Goal: Task Accomplishment & Management: Complete application form

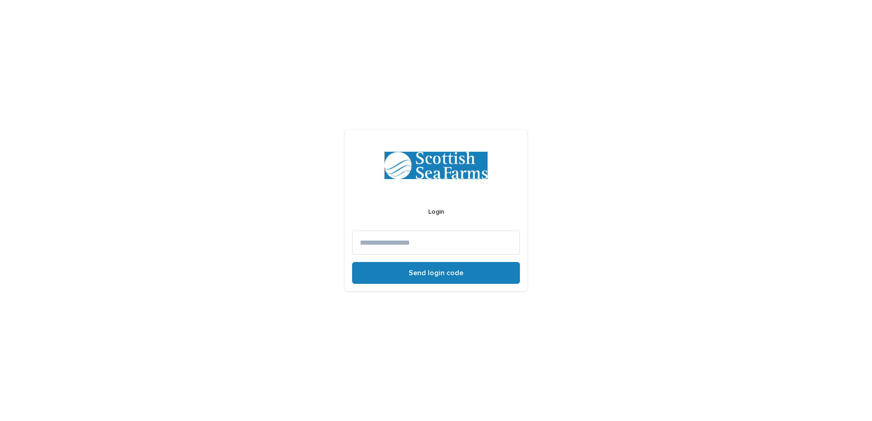
click at [395, 243] on input at bounding box center [436, 243] width 168 height 24
type input "**********"
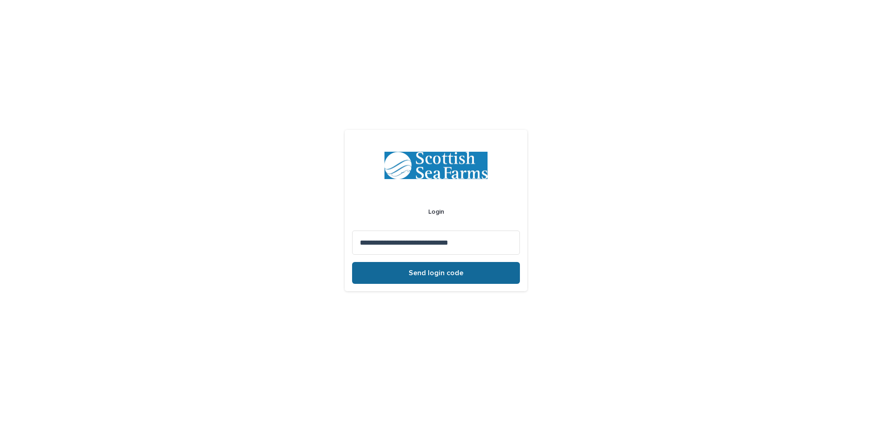
click at [411, 279] on button "Send login code" at bounding box center [436, 273] width 168 height 22
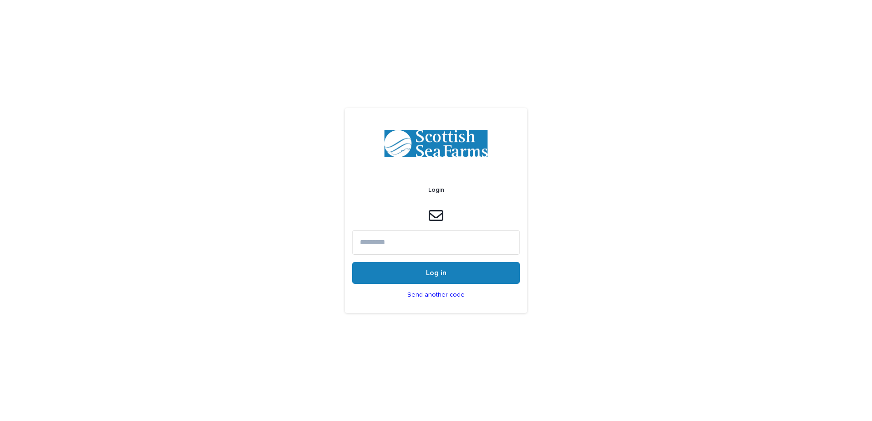
click at [391, 238] on input at bounding box center [436, 242] width 168 height 24
click at [402, 238] on input at bounding box center [436, 242] width 168 height 24
paste input "******"
type input "******"
click at [352, 262] on button "Log in" at bounding box center [436, 273] width 168 height 22
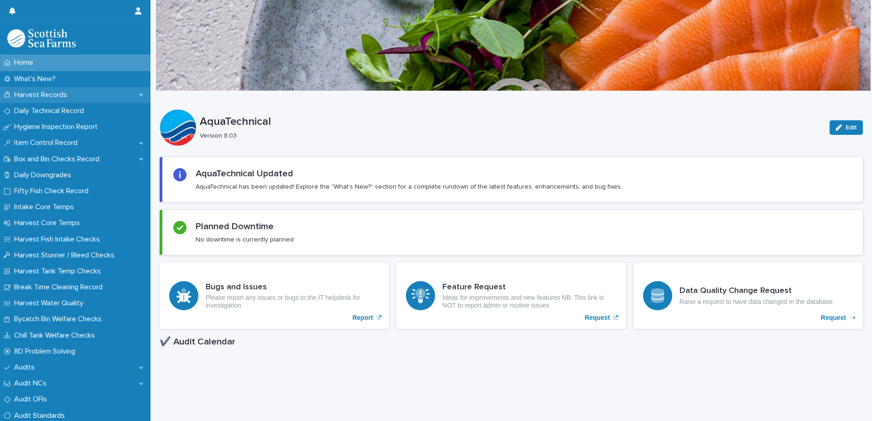
click at [40, 92] on p "Harvest Records" at bounding box center [42, 95] width 64 height 9
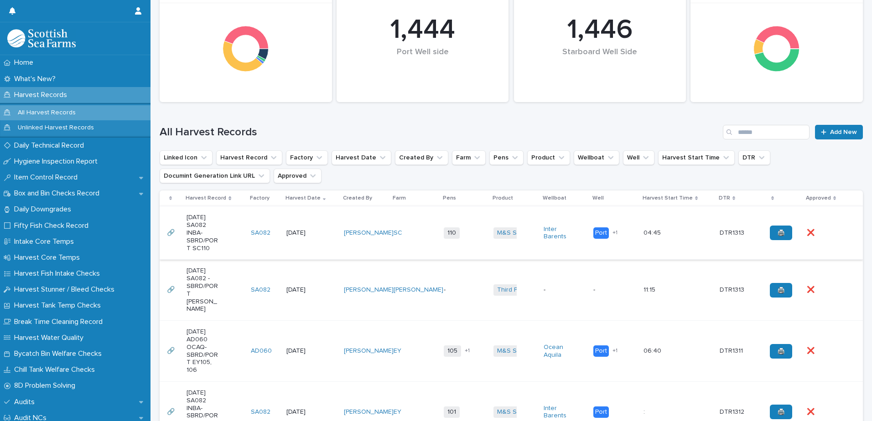
scroll to position [137, 0]
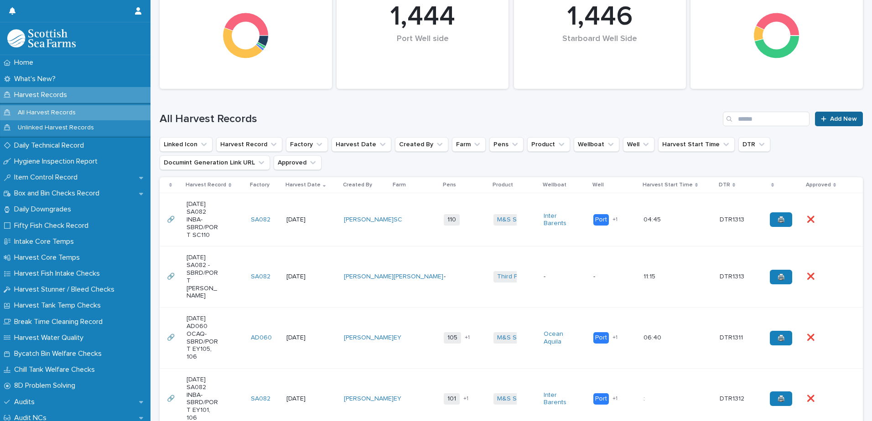
click at [830, 118] on span "Add New" at bounding box center [843, 119] width 27 height 6
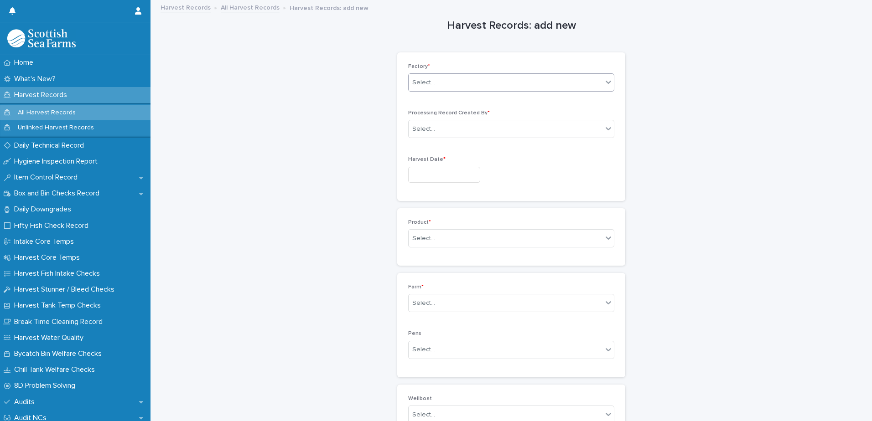
click at [426, 86] on div "Select..." at bounding box center [423, 83] width 23 height 10
click at [430, 146] on div "SA082" at bounding box center [507, 148] width 205 height 16
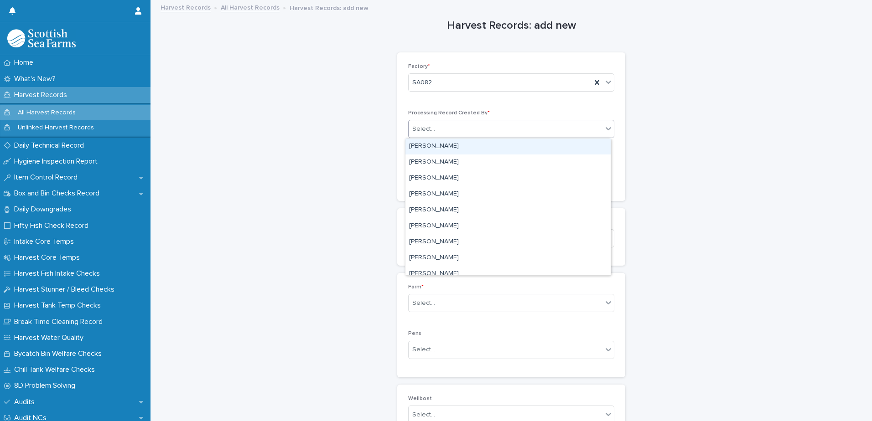
click at [430, 134] on div "Select..." at bounding box center [506, 129] width 194 height 15
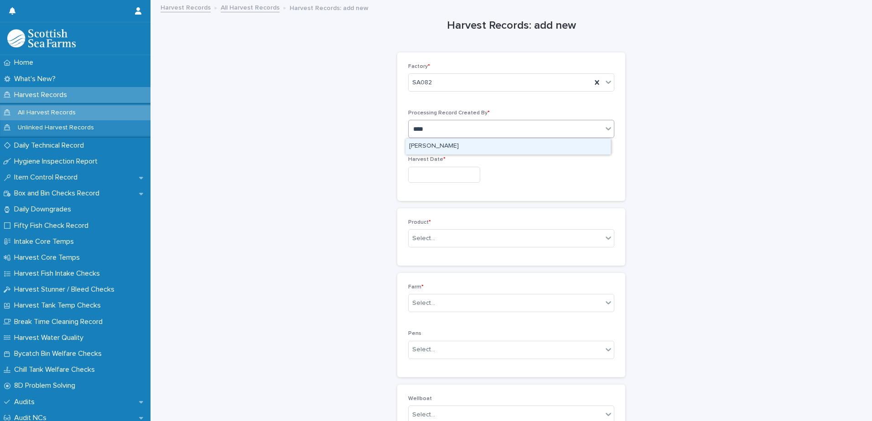
type input "*****"
click at [440, 145] on div "[PERSON_NAME]" at bounding box center [507, 147] width 205 height 16
click at [430, 176] on input "text" at bounding box center [444, 175] width 72 height 16
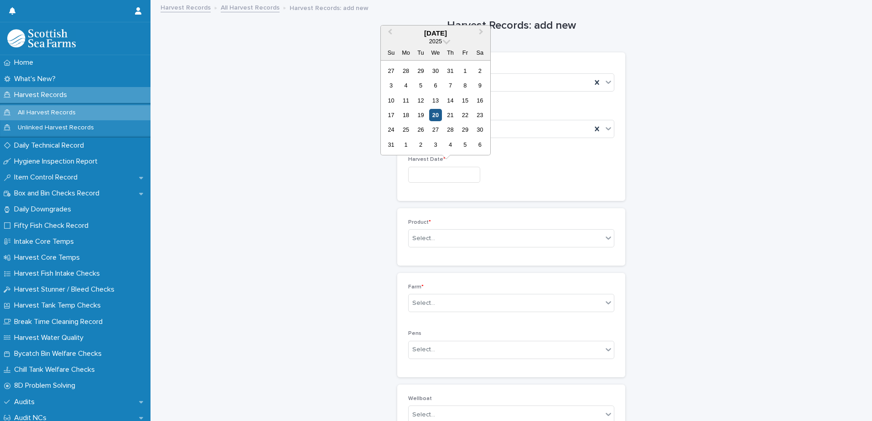
click at [437, 115] on div "20" at bounding box center [435, 115] width 12 height 12
type input "*********"
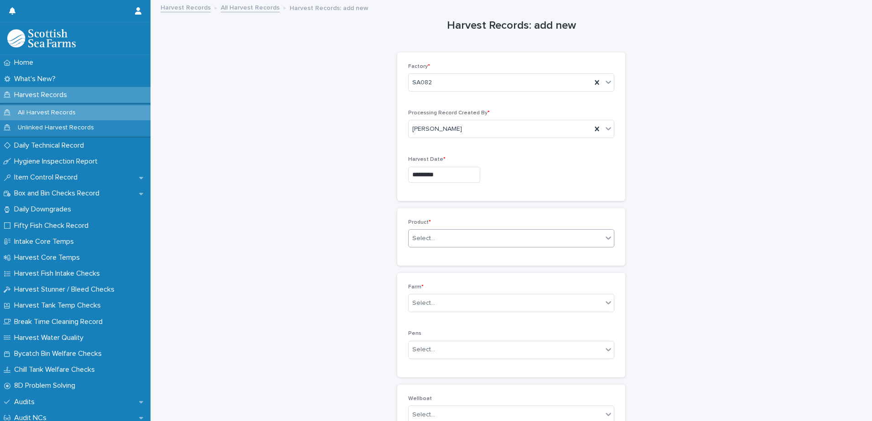
click at [417, 238] on div "Select..." at bounding box center [423, 239] width 23 height 10
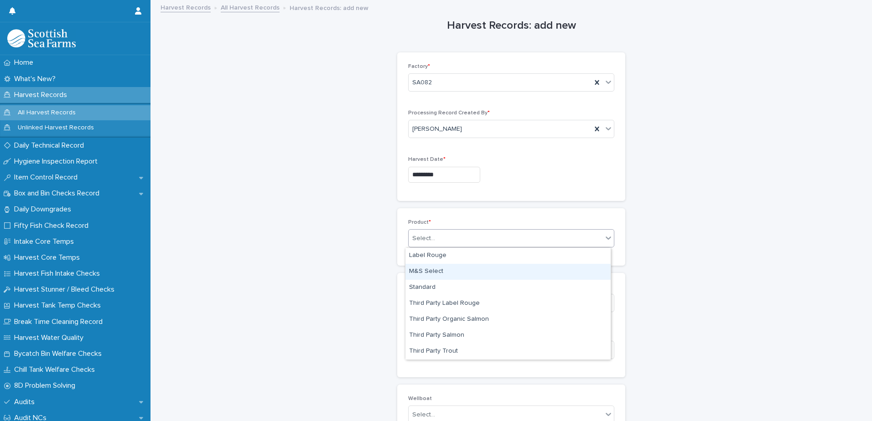
click at [433, 271] on div "M&S Select" at bounding box center [507, 272] width 205 height 16
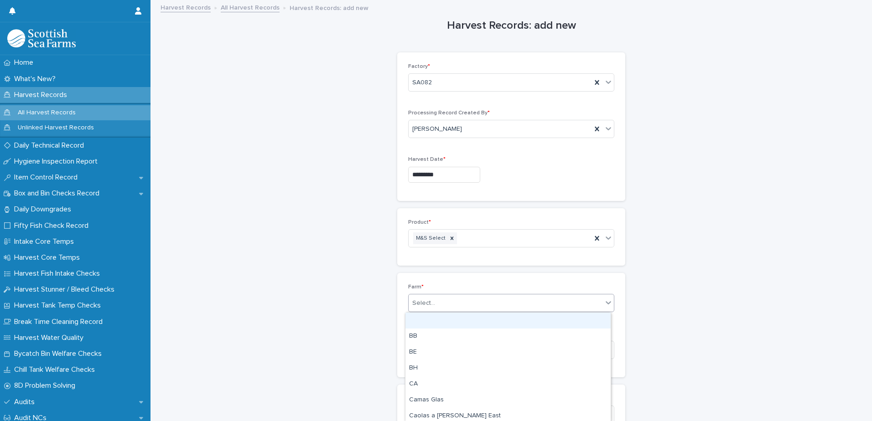
click at [426, 301] on div "Select..." at bounding box center [423, 304] width 23 height 10
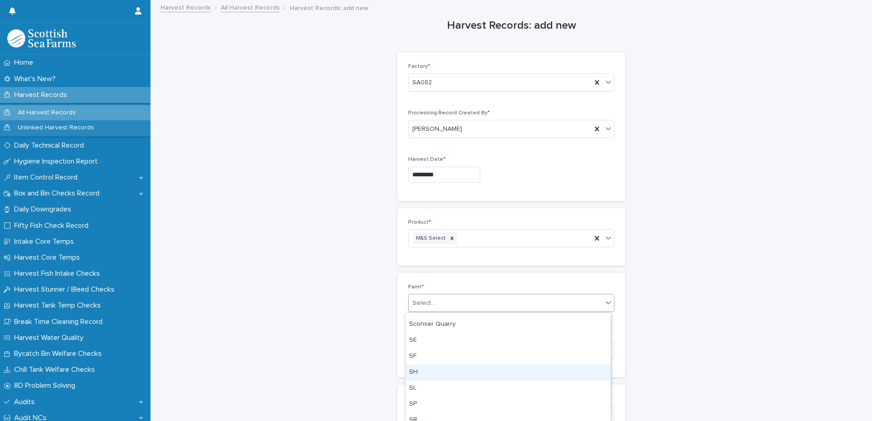
scroll to position [844, 0]
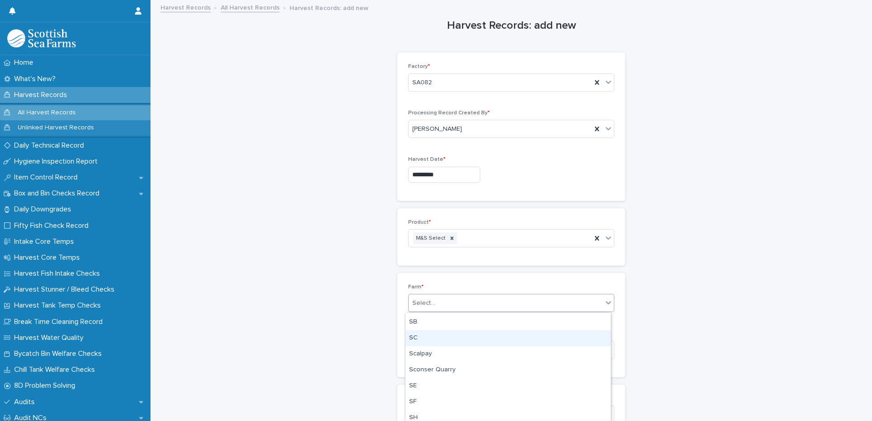
click at [420, 337] on div "SC" at bounding box center [507, 339] width 205 height 16
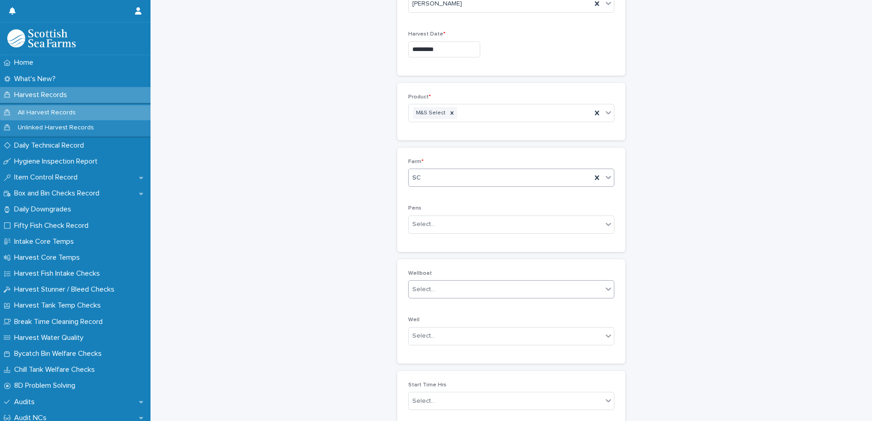
scroll to position [137, 0]
click at [418, 213] on div "Select..." at bounding box center [423, 213] width 23 height 10
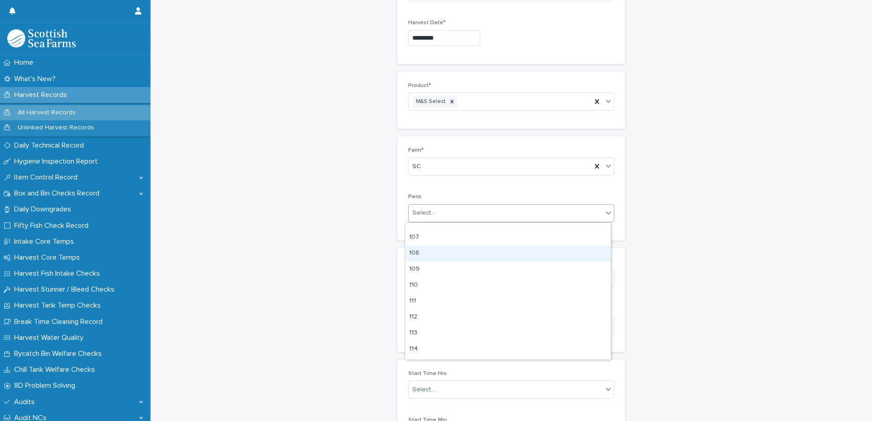
scroll to position [410, 0]
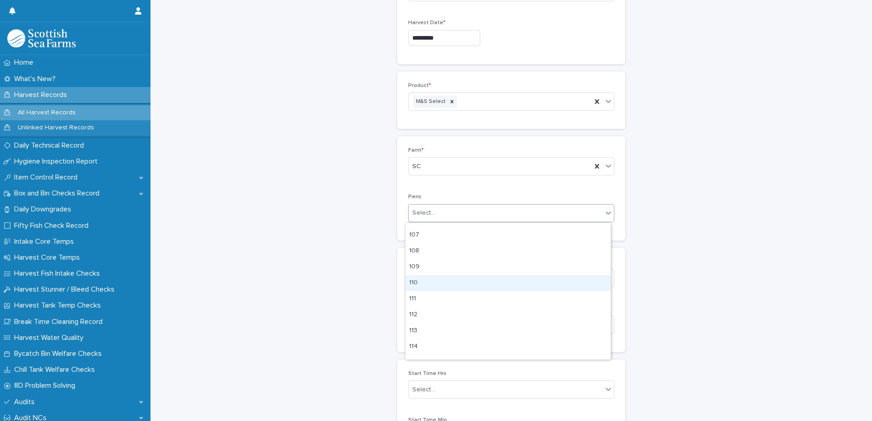
click at [417, 277] on div "110" at bounding box center [507, 283] width 205 height 16
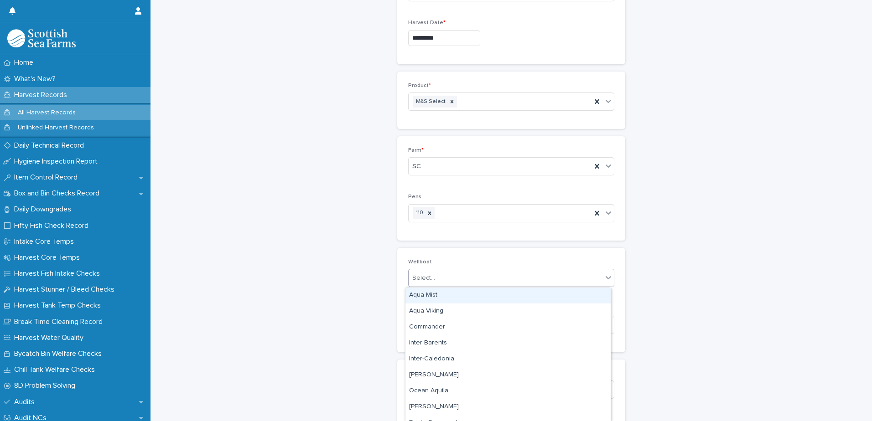
click at [414, 282] on div "Select..." at bounding box center [423, 279] width 23 height 10
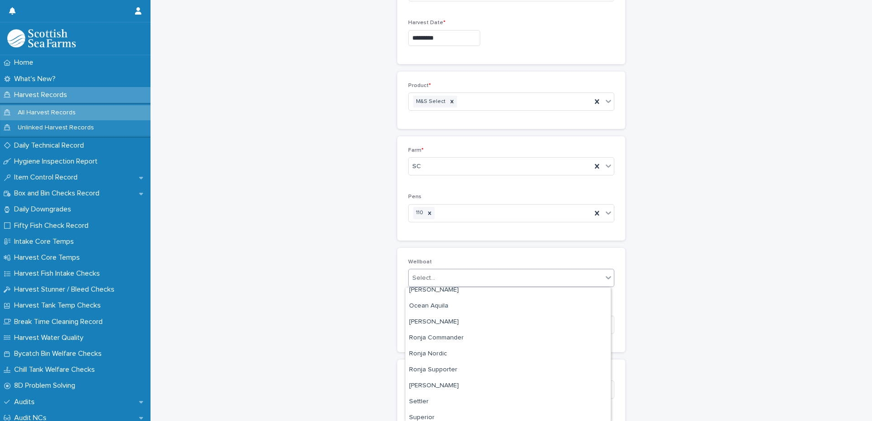
scroll to position [89, 0]
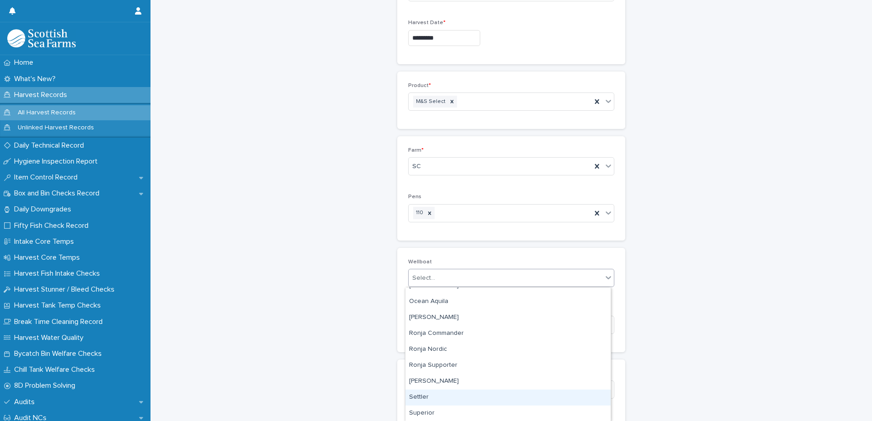
click at [417, 395] on div "Settler" at bounding box center [507, 398] width 205 height 16
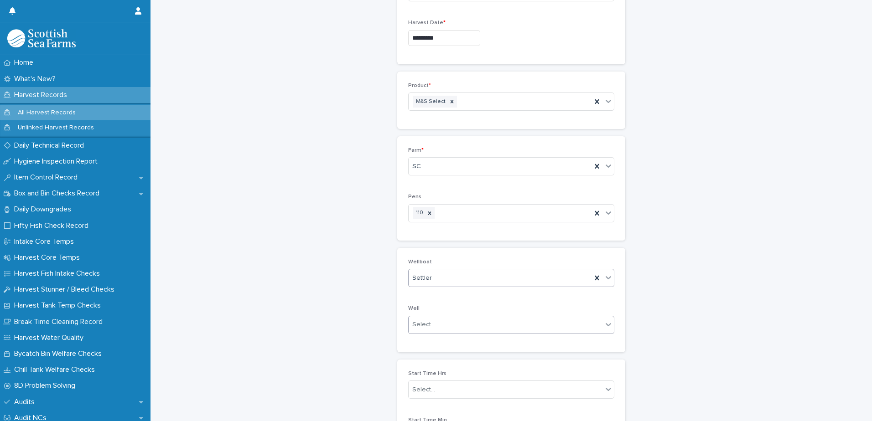
click at [422, 324] on div "Select..." at bounding box center [423, 325] width 23 height 10
click at [363, 345] on div "Harvest Records: add new Loading... Saving… Loading... Saving… Loading... Savin…" at bounding box center [511, 175] width 703 height 622
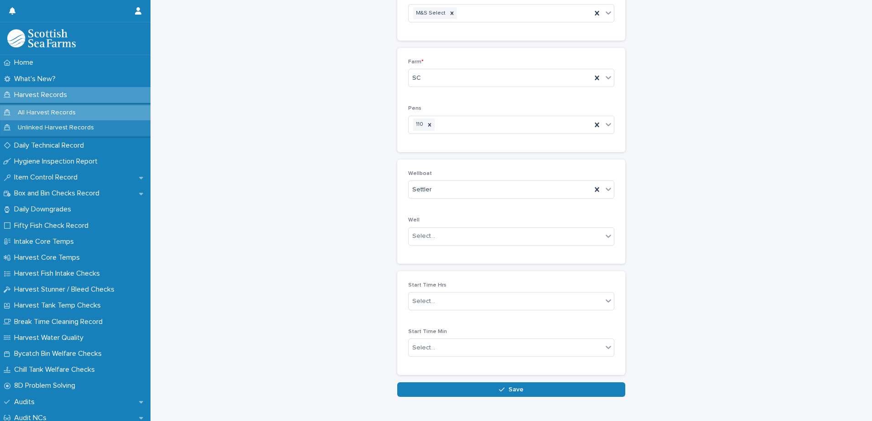
scroll to position [254, 0]
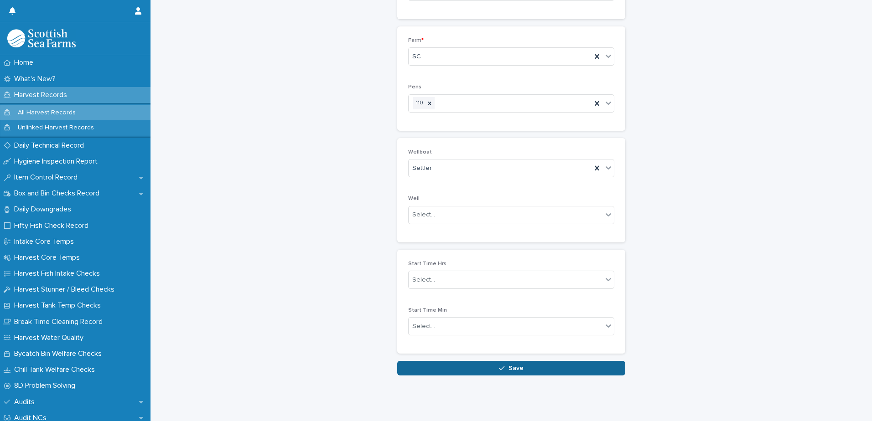
click at [437, 361] on button "Save" at bounding box center [511, 368] width 228 height 15
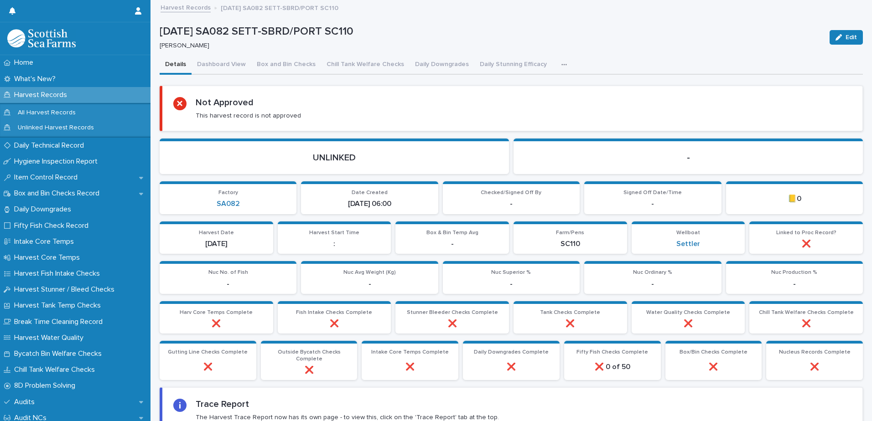
click at [177, 6] on link "Harvest Records" at bounding box center [186, 7] width 50 height 10
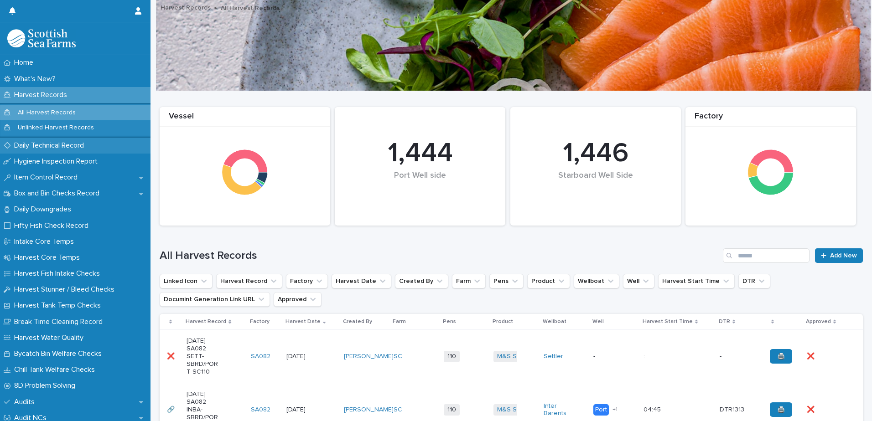
click at [64, 150] on p "Daily Technical Record" at bounding box center [50, 145] width 81 height 9
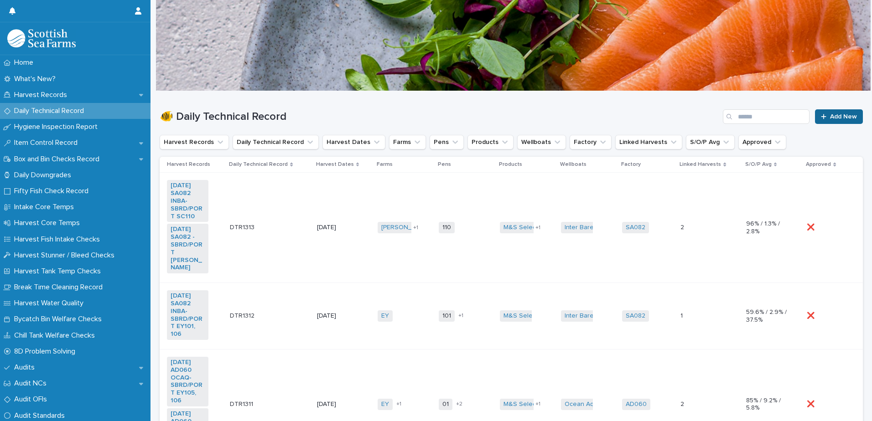
click at [835, 117] on span "Add New" at bounding box center [843, 117] width 27 height 6
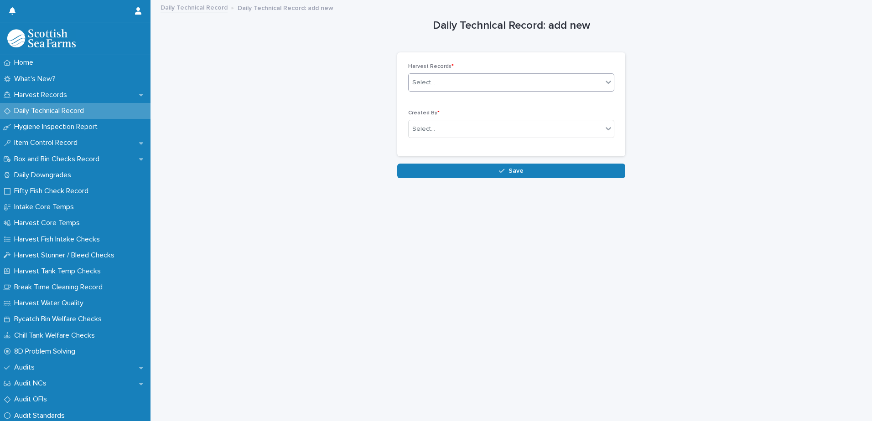
click at [413, 86] on div "Select..." at bounding box center [423, 83] width 23 height 10
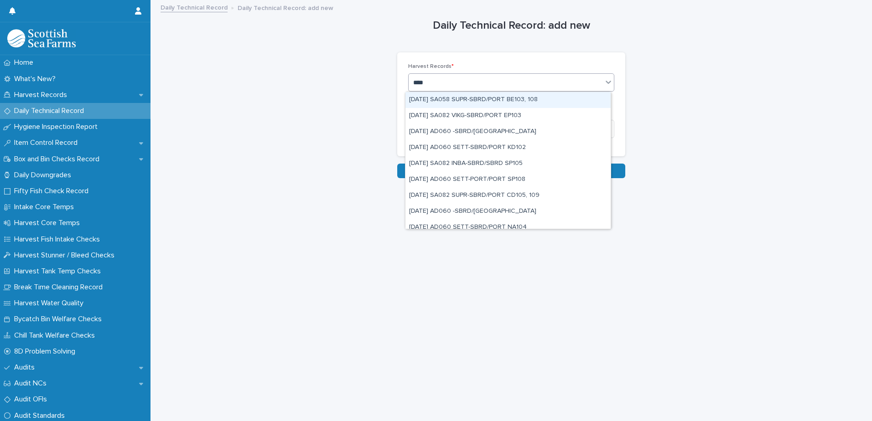
type input "*****"
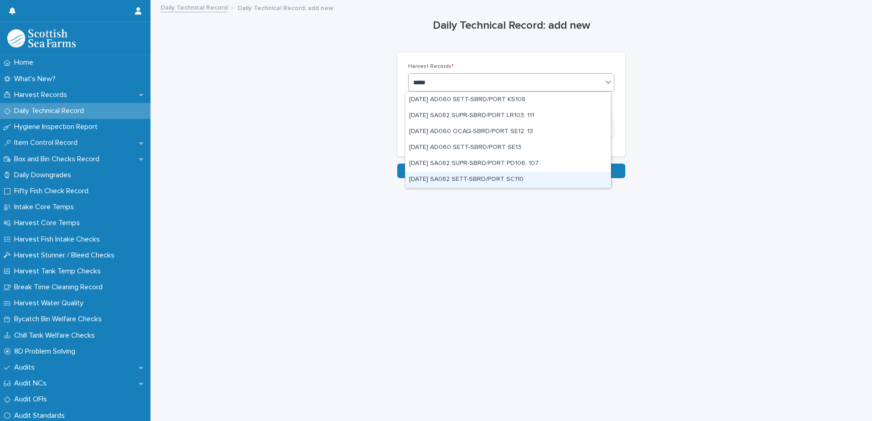
click at [476, 179] on div "[DATE] SA082 SETT-SBRD/PORT SC110" at bounding box center [507, 180] width 205 height 16
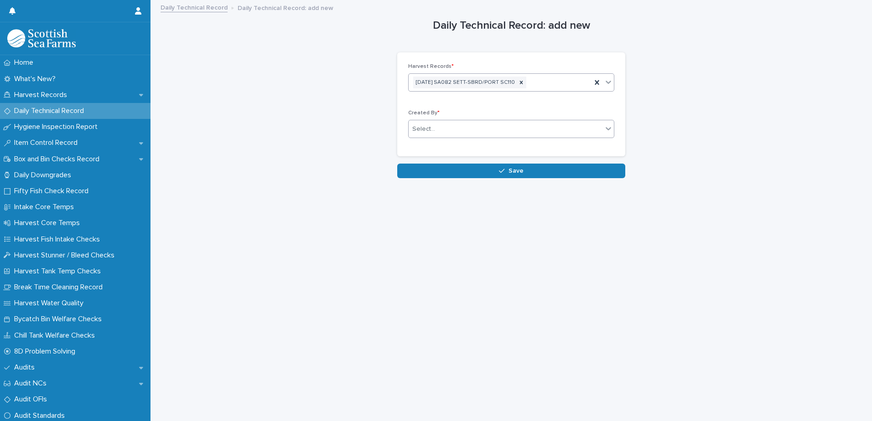
click at [436, 125] on input "text" at bounding box center [436, 129] width 1 height 8
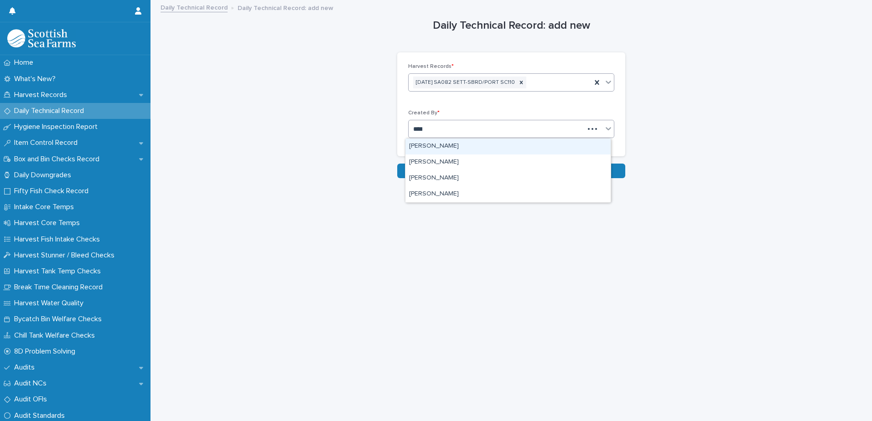
type input "*****"
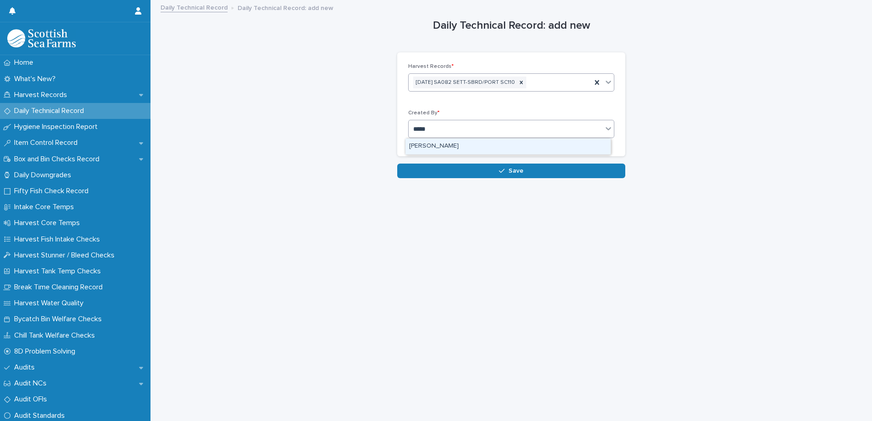
click at [447, 148] on div "[PERSON_NAME]" at bounding box center [507, 147] width 205 height 16
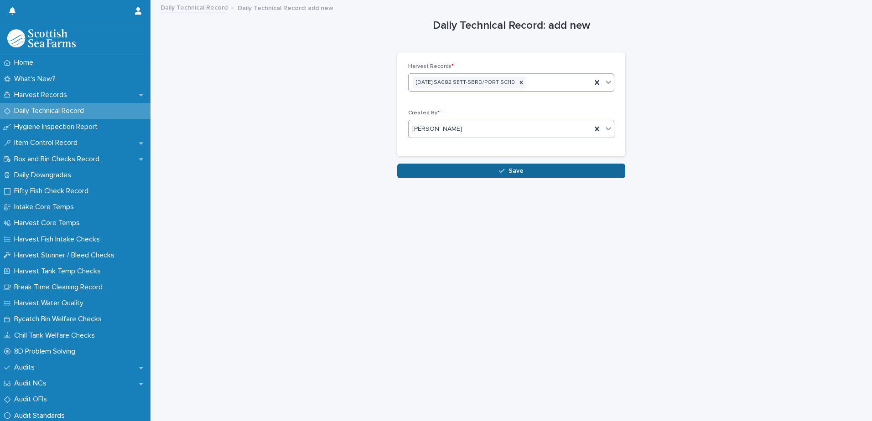
click at [447, 177] on button "Save" at bounding box center [511, 171] width 228 height 15
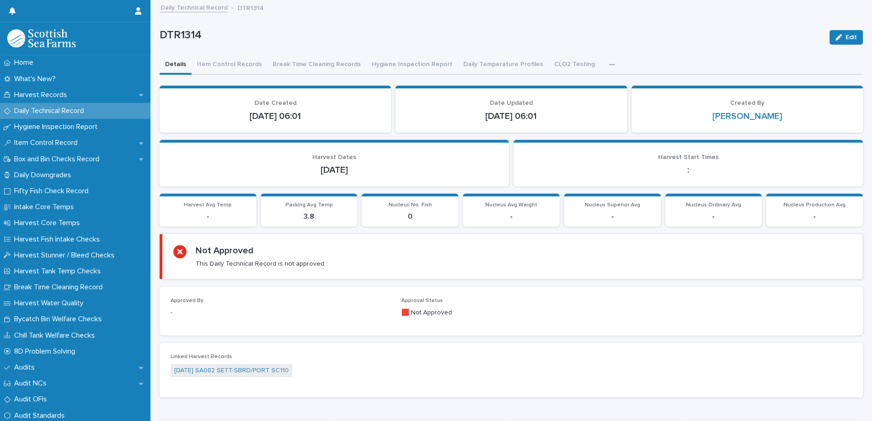
click at [763, 275] on section "Not Approved This Daily Technical Record is not approved" at bounding box center [511, 257] width 703 height 46
click at [221, 65] on button "Item Control Records" at bounding box center [230, 65] width 76 height 19
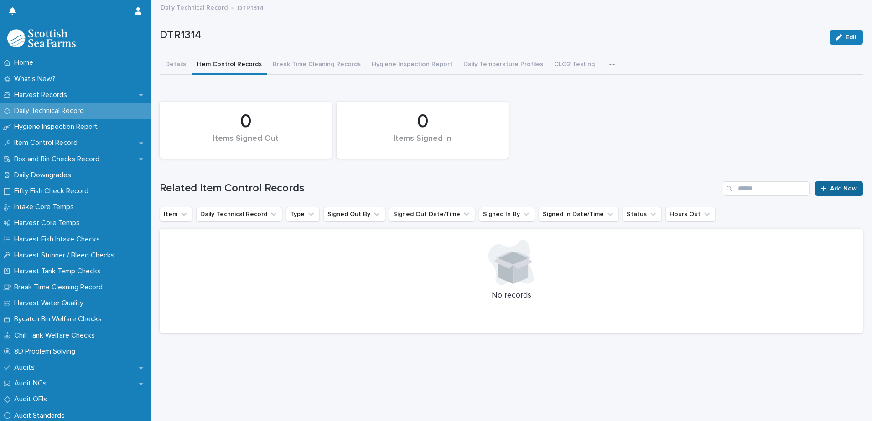
click at [830, 190] on span "Add New" at bounding box center [843, 189] width 27 height 6
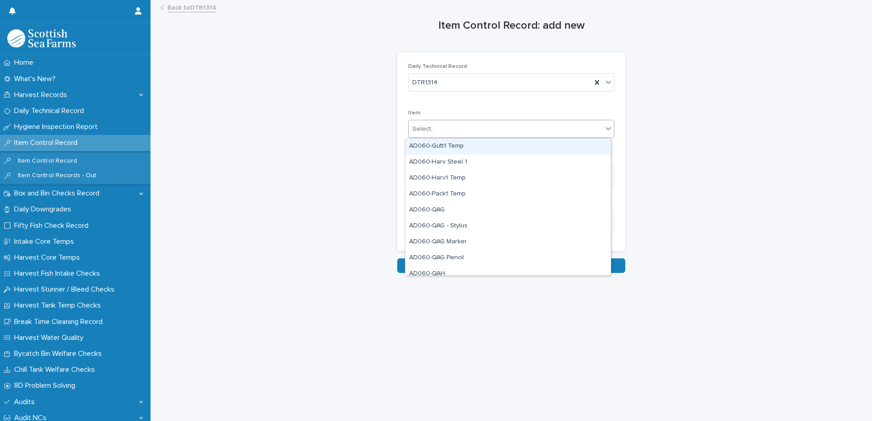
click at [423, 124] on div "Select..." at bounding box center [423, 129] width 23 height 10
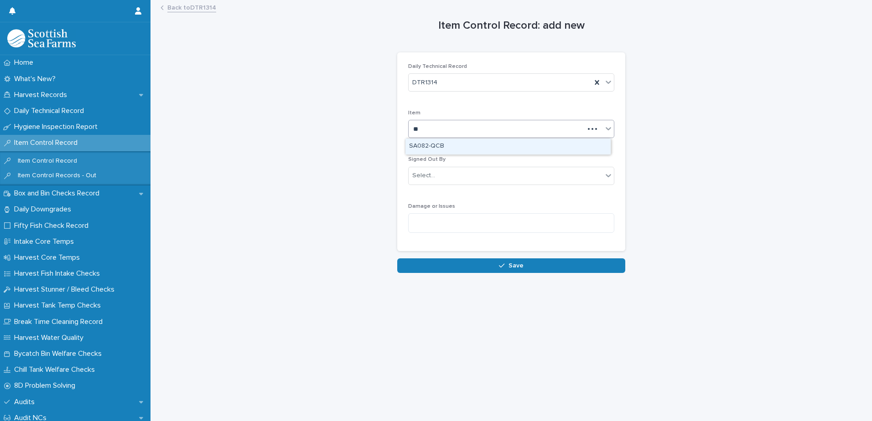
type input "***"
click at [440, 148] on div "SA082-QCB" at bounding box center [507, 147] width 205 height 16
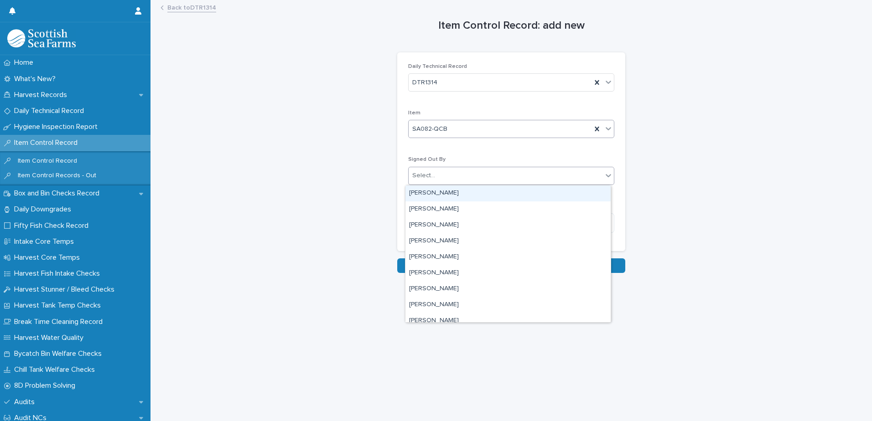
click at [438, 177] on div "Select..." at bounding box center [506, 175] width 194 height 15
type input "***"
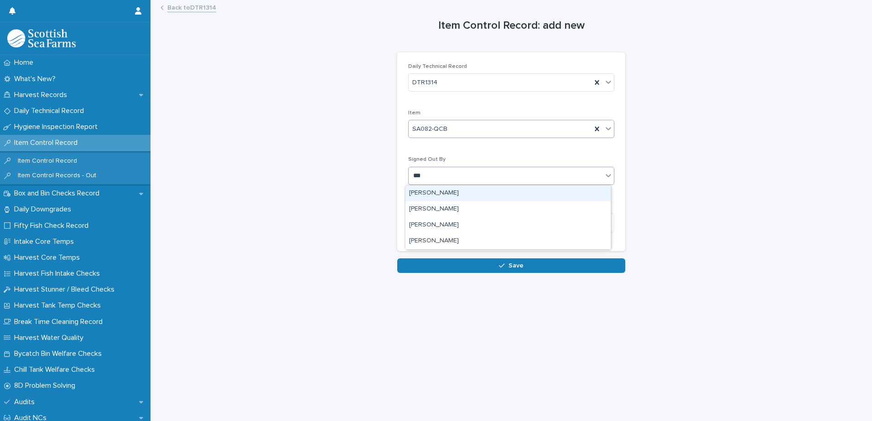
click at [436, 191] on div "[PERSON_NAME]" at bounding box center [507, 194] width 205 height 16
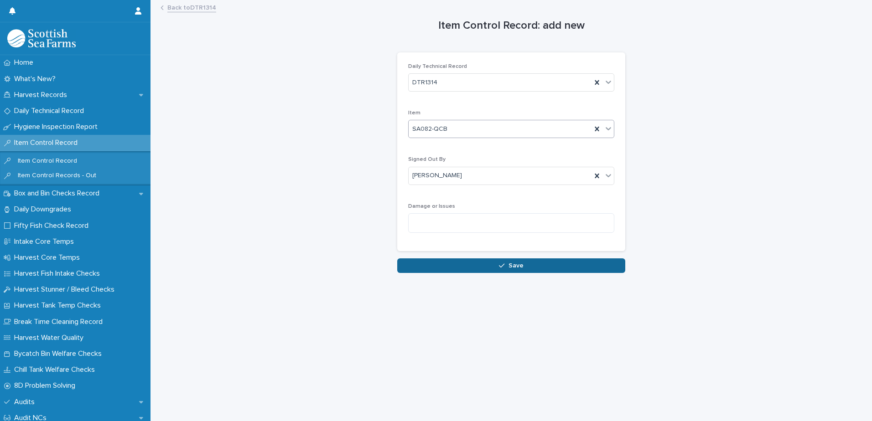
click at [434, 270] on button "Save" at bounding box center [511, 266] width 228 height 15
